Goal: Go to known website: Go to known website

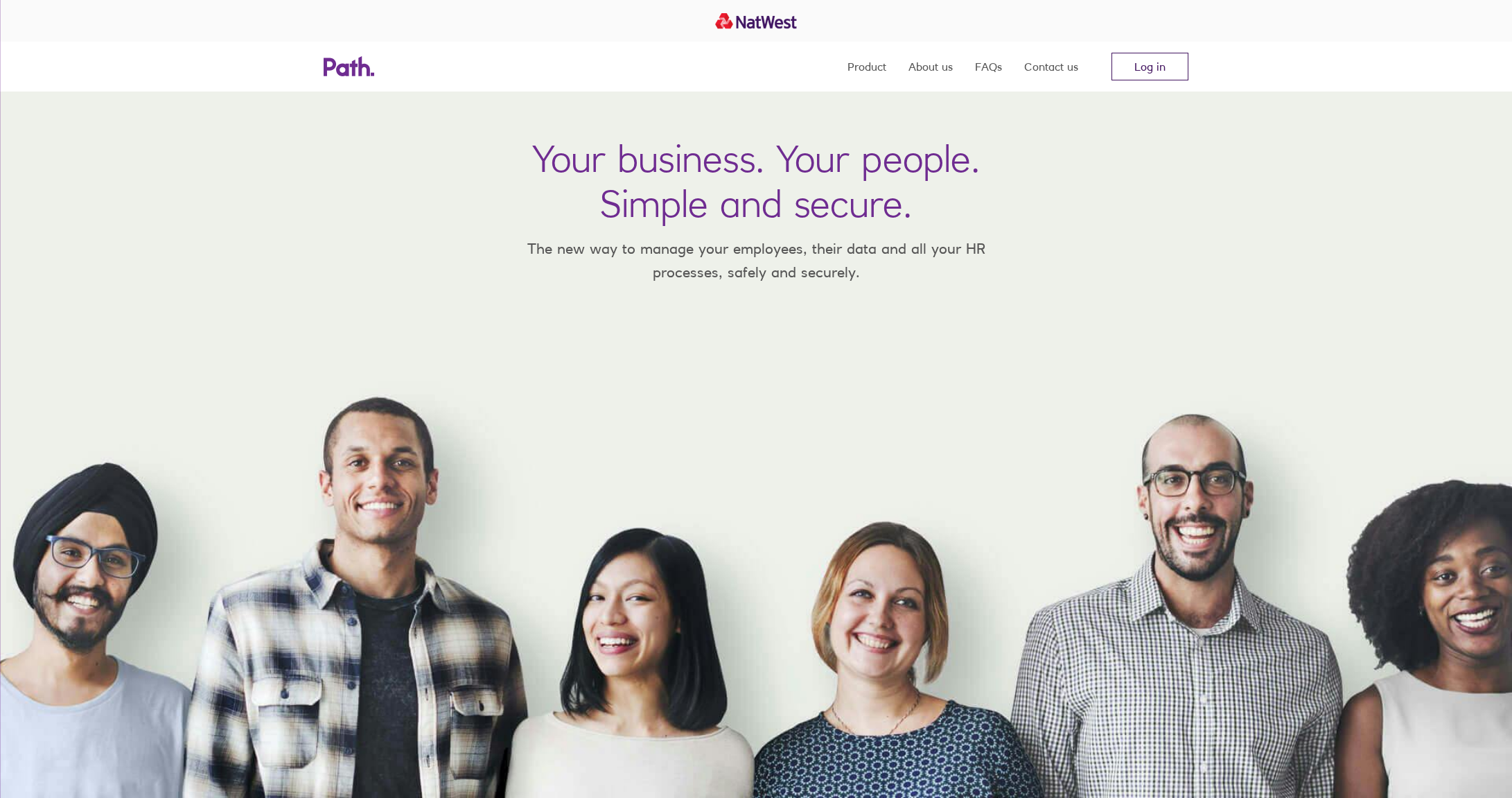
click at [1164, 57] on link "Log in" at bounding box center [1150, 66] width 77 height 27
